Goal: Task Accomplishment & Management: Complete application form

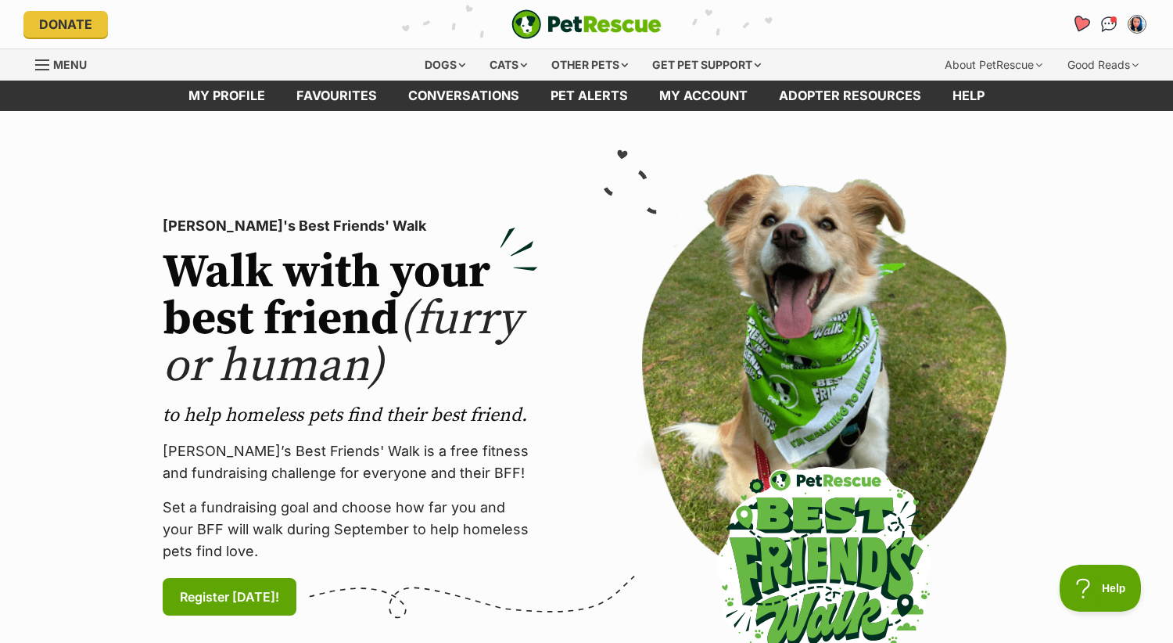
click at [1083, 23] on icon "Favourites" at bounding box center [1081, 24] width 19 height 18
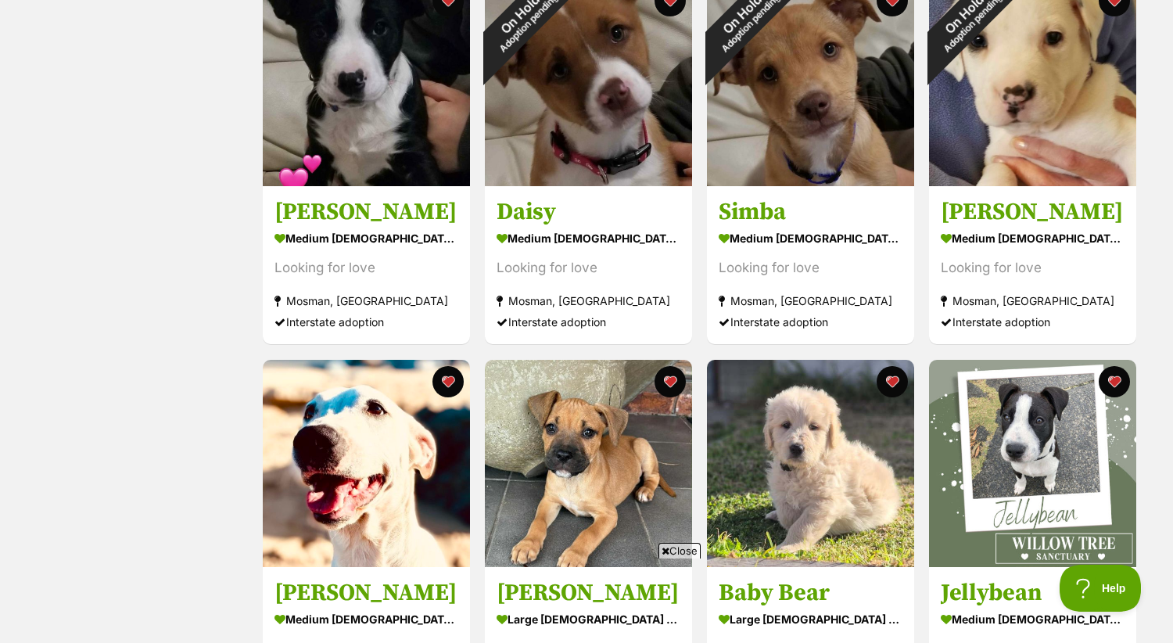
scroll to position [1533, 0]
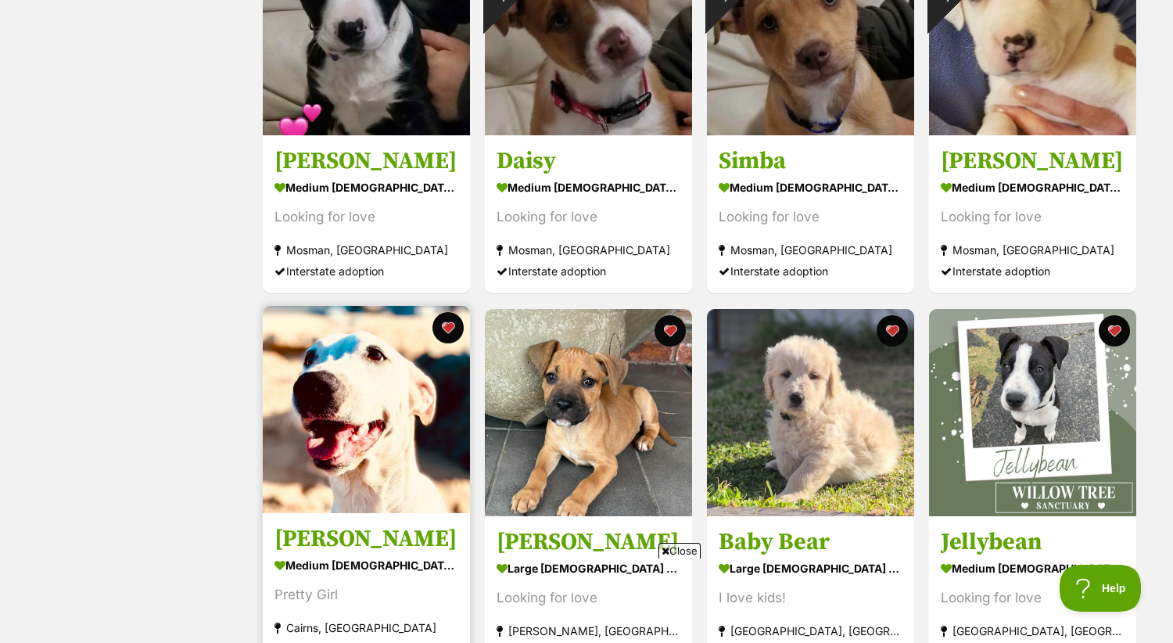
click at [405, 426] on img at bounding box center [366, 409] width 207 height 207
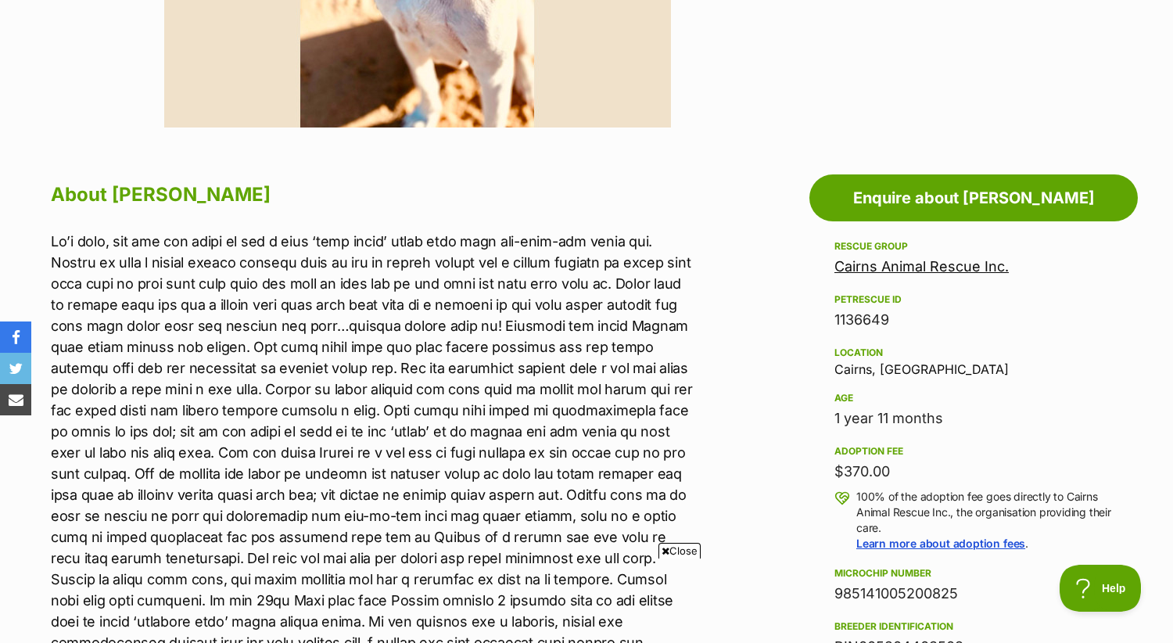
click at [1058, 483] on div "Adoption fee $370.00 100% of the adoption fee goes directly to Cairns Animal Re…" at bounding box center [974, 497] width 278 height 110
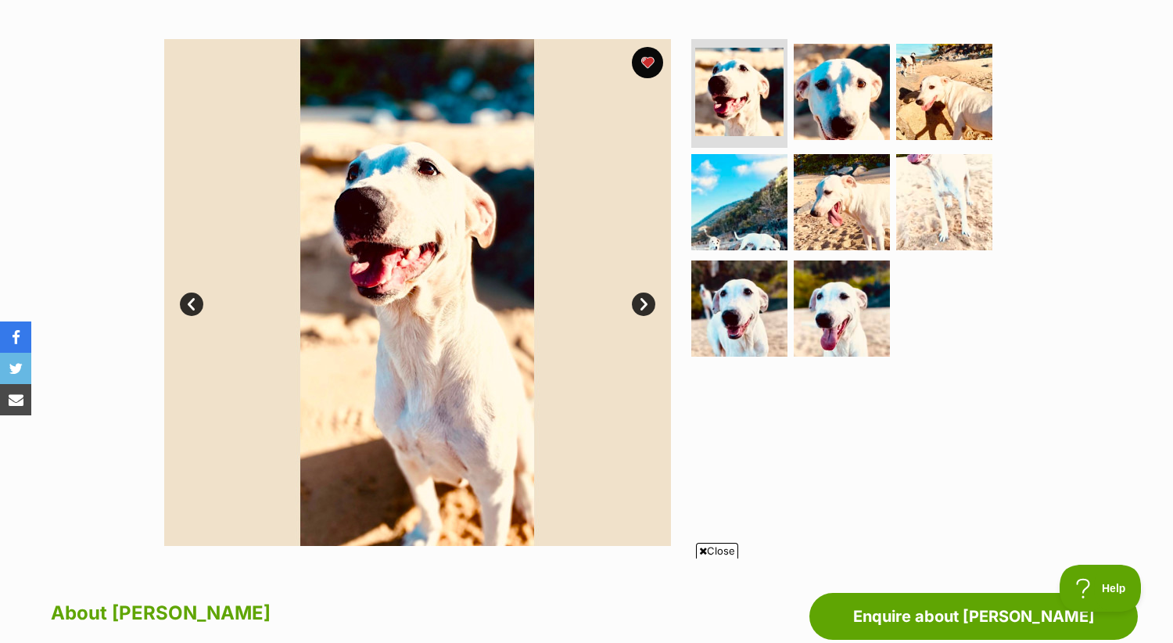
scroll to position [284, 0]
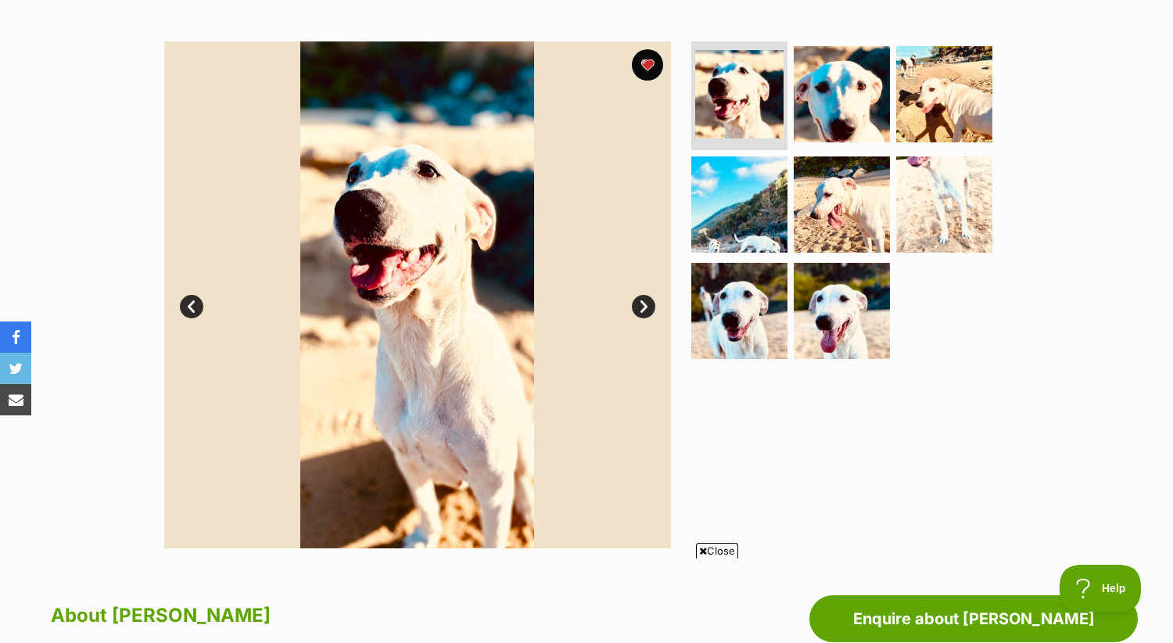
click at [948, 441] on div at bounding box center [848, 294] width 321 height 507
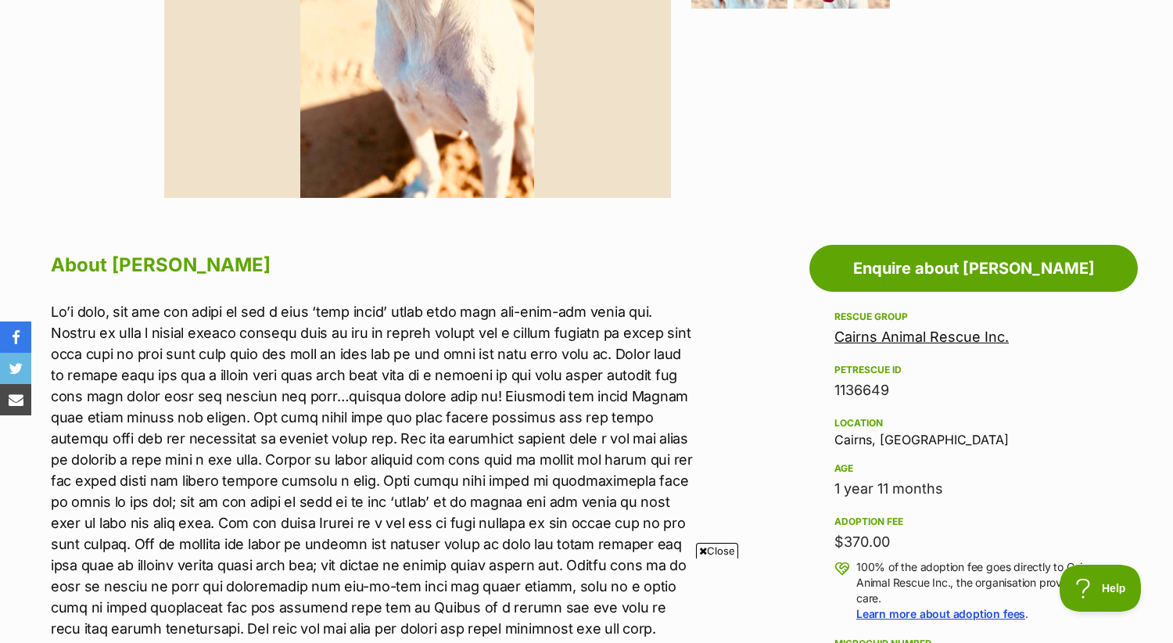
scroll to position [663, 0]
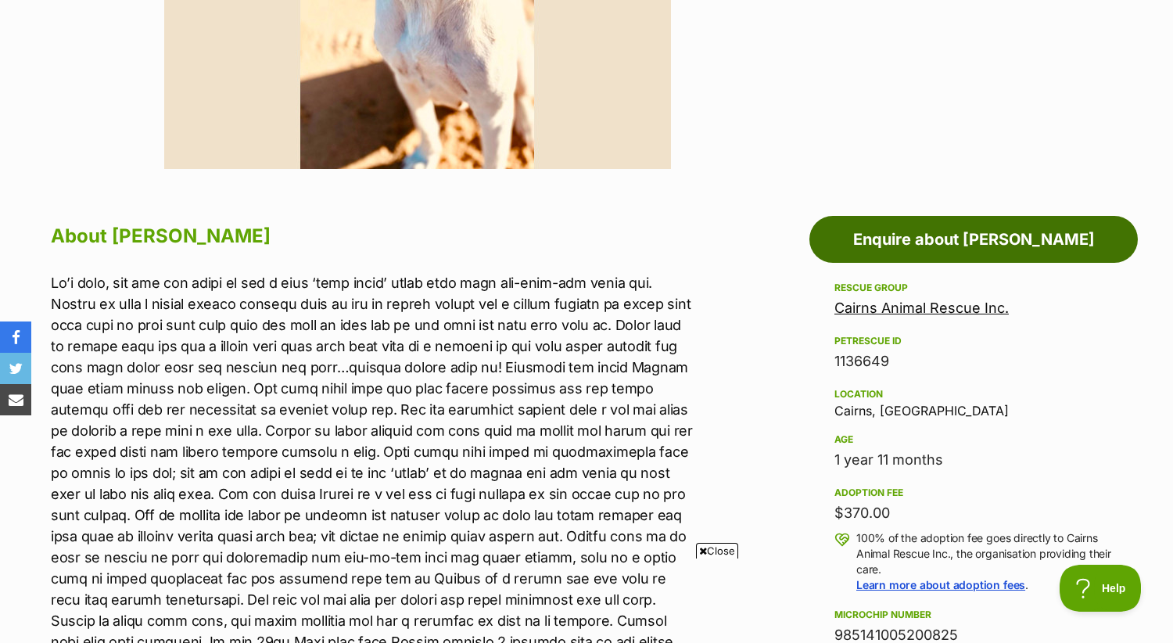
click at [989, 234] on link "Enquire about [PERSON_NAME]" at bounding box center [974, 239] width 329 height 47
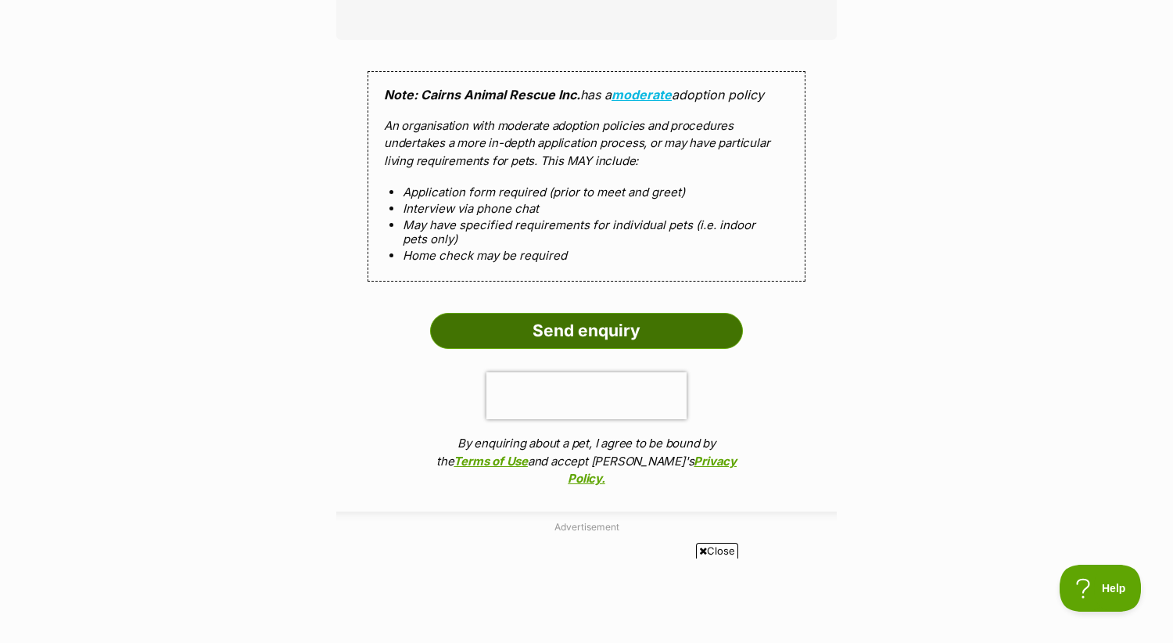
scroll to position [1445, 0]
click at [614, 320] on input "Send enquiry" at bounding box center [586, 332] width 313 height 36
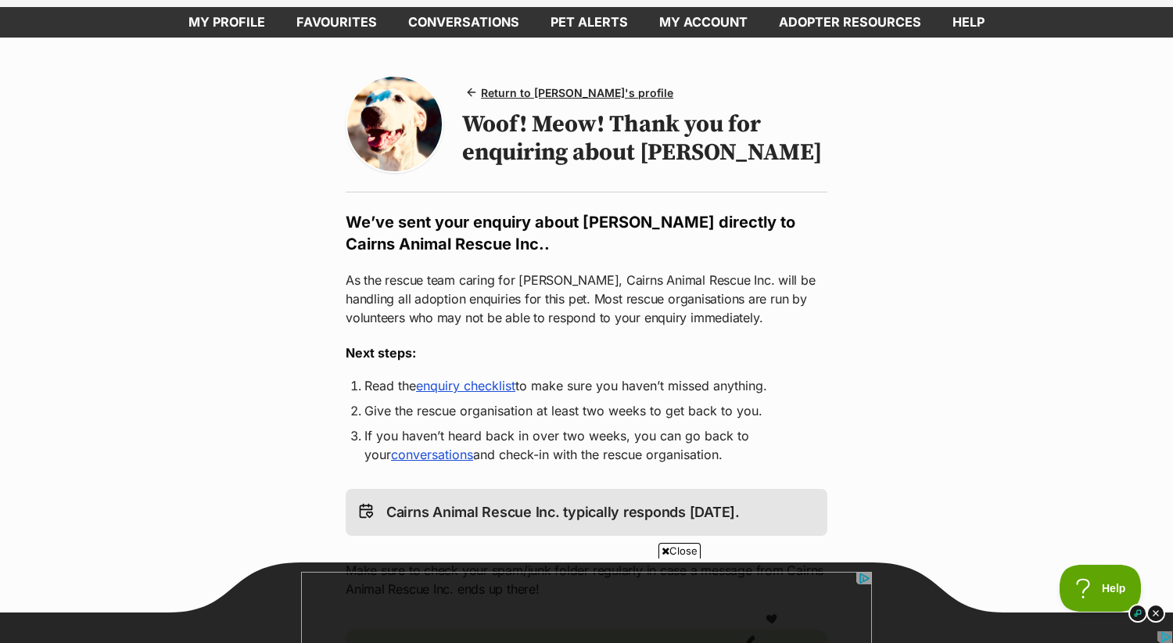
scroll to position [74, 0]
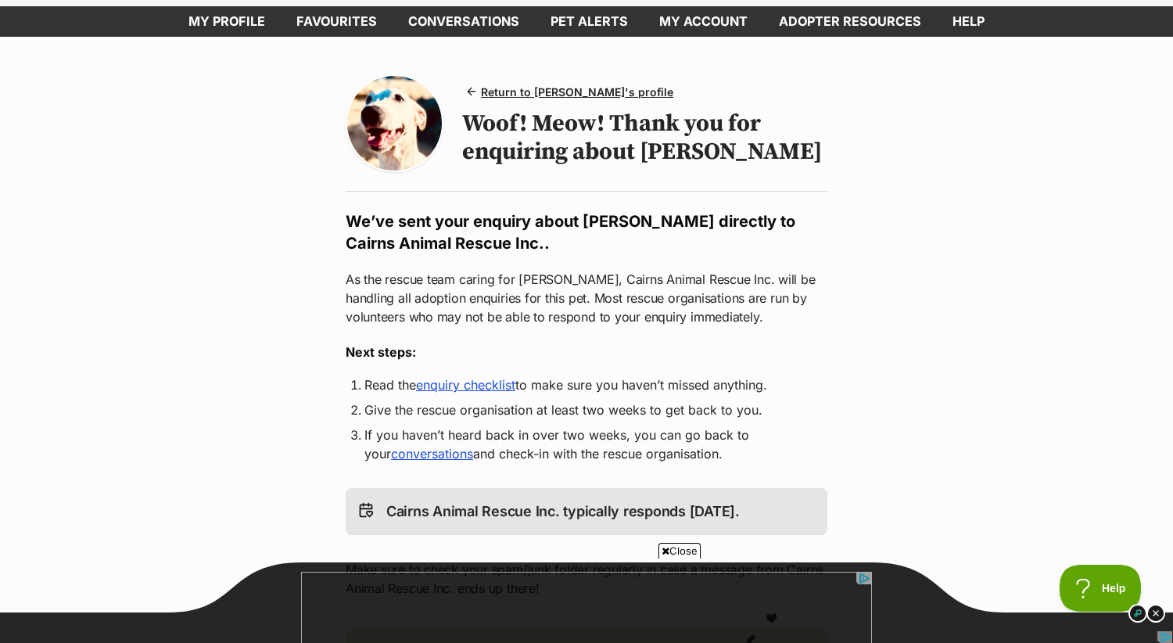
click at [504, 387] on link "enquiry checklist" at bounding box center [465, 385] width 99 height 16
